Goal: Information Seeking & Learning: Learn about a topic

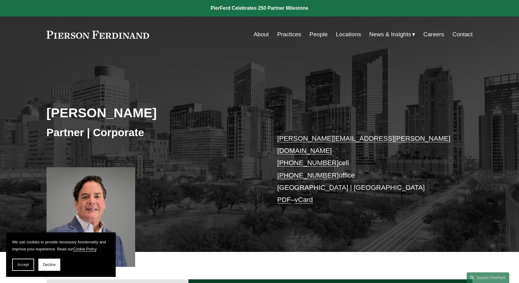
click at [314, 34] on link "People" at bounding box center [319, 35] width 18 height 12
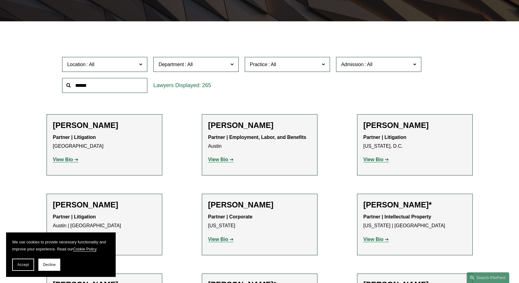
scroll to position [196, 0]
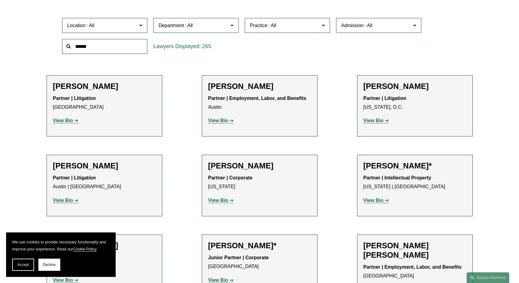
click at [230, 166] on h2 "Cathleen Allen" at bounding box center [259, 165] width 103 height 9
click at [217, 200] on strong "View Bio" at bounding box center [218, 200] width 20 height 5
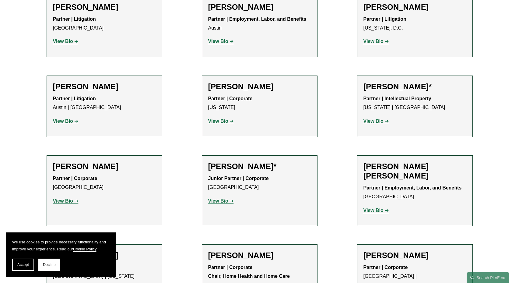
scroll to position [281, 0]
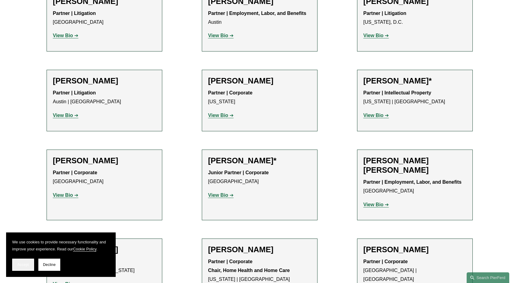
click at [27, 267] on button "Accept" at bounding box center [23, 265] width 22 height 12
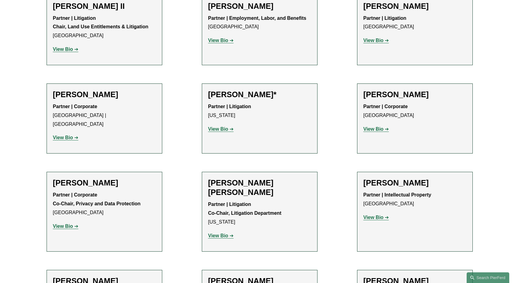
scroll to position [793, 0]
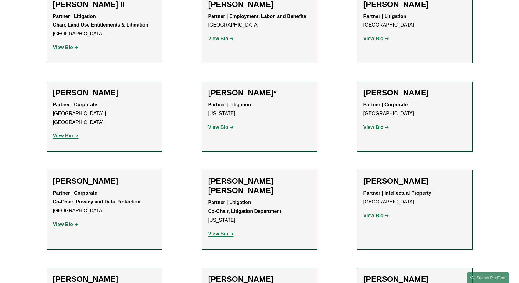
click at [71, 222] on strong "View Bio" at bounding box center [63, 224] width 20 height 5
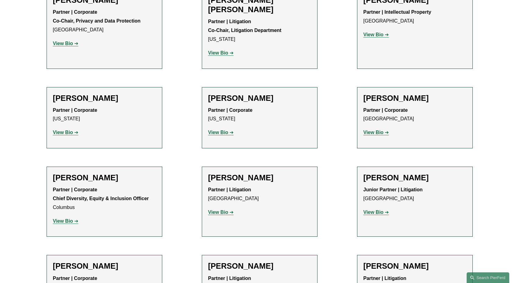
scroll to position [987, 0]
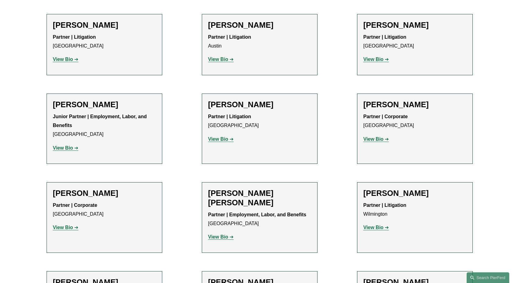
scroll to position [1307, 0]
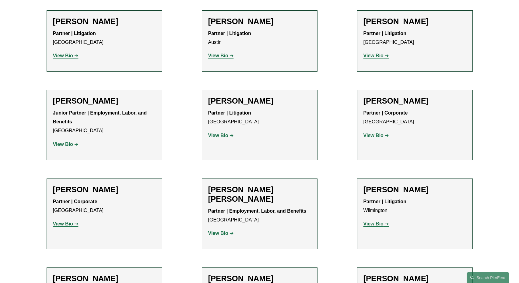
click at [222, 133] on strong "View Bio" at bounding box center [218, 135] width 20 height 5
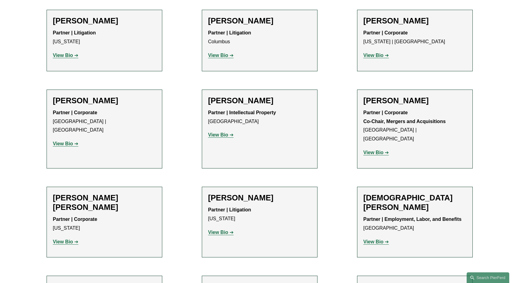
scroll to position [1579, 0]
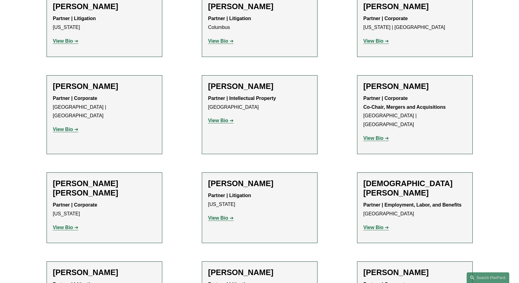
click at [219, 215] on strong "View Bio" at bounding box center [218, 217] width 20 height 5
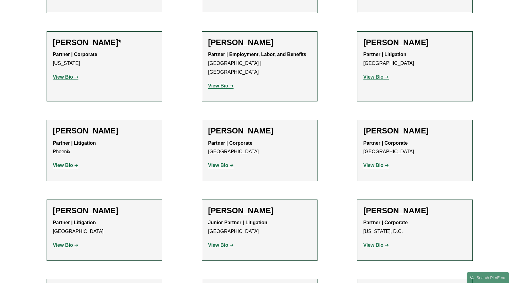
scroll to position [7268, 0]
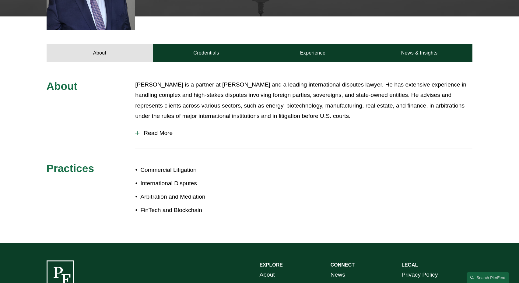
scroll to position [236, 0]
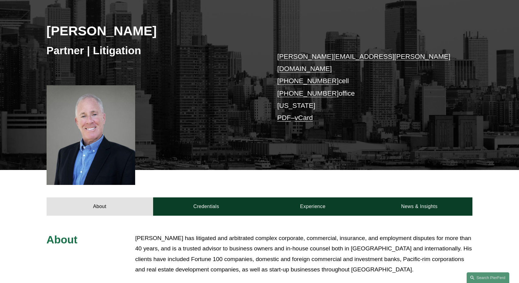
scroll to position [83, 0]
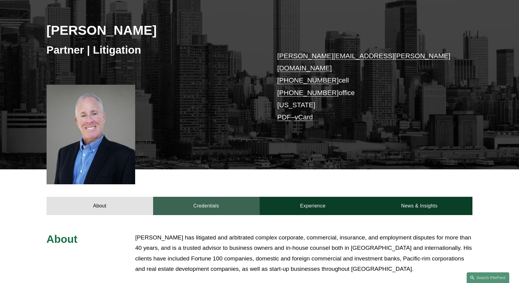
click at [196, 197] on link "Credentials" at bounding box center [206, 206] width 107 height 18
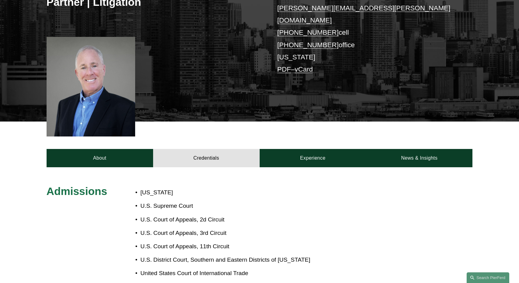
scroll to position [0, 0]
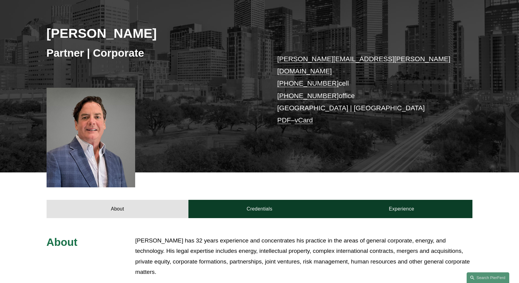
scroll to position [76, 0]
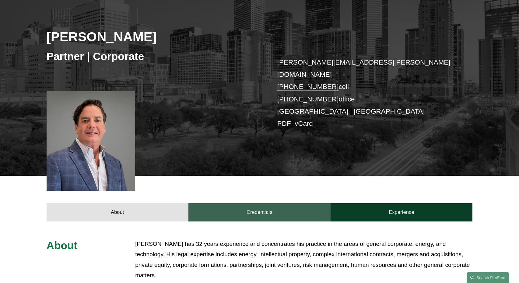
click at [245, 203] on link "Credentials" at bounding box center [260, 212] width 142 height 18
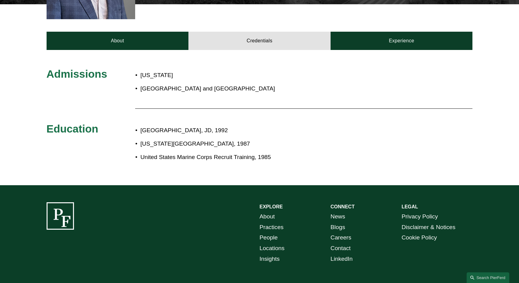
scroll to position [276, 0]
